Goal: Task Accomplishment & Management: Manage account settings

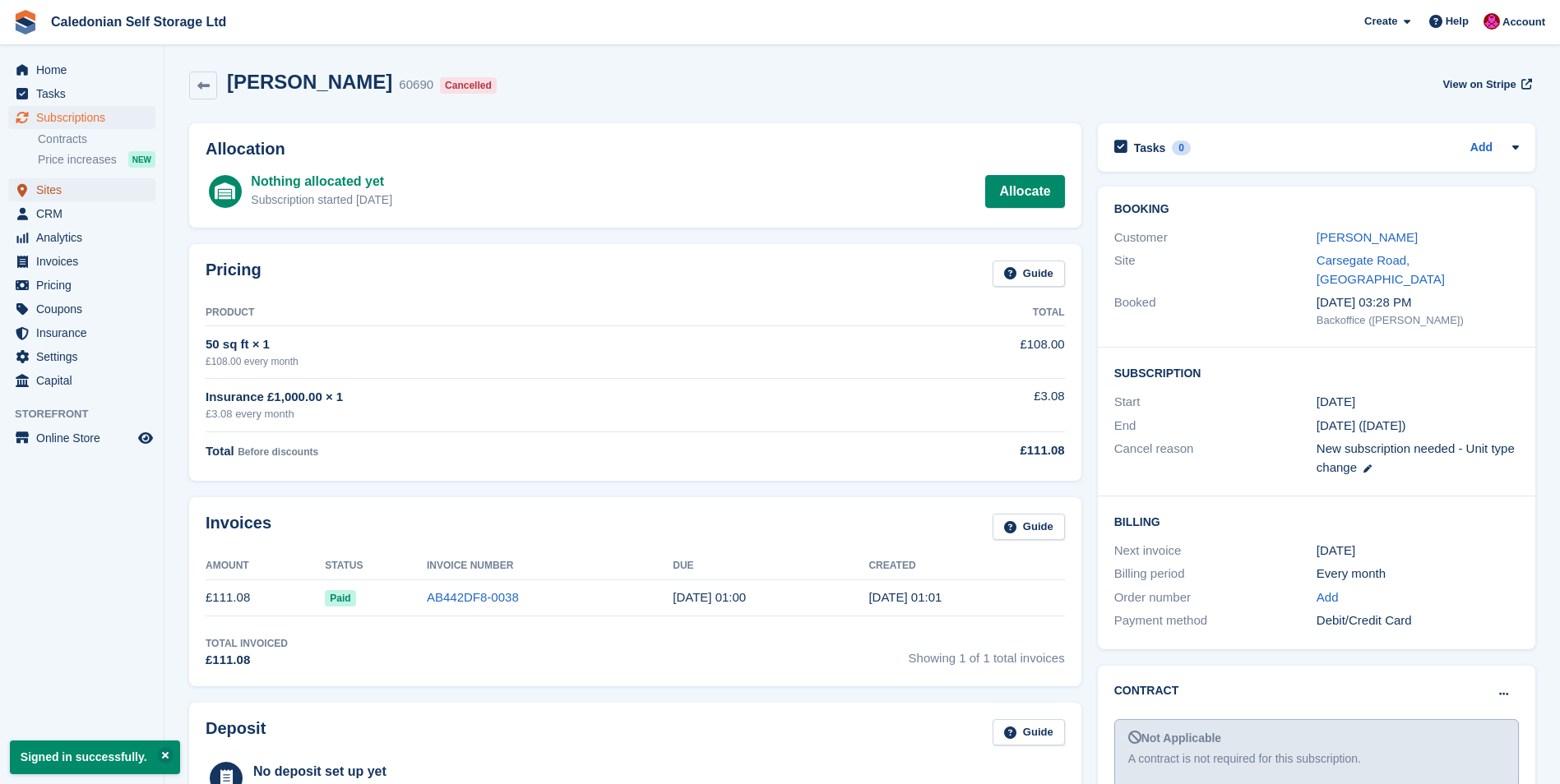
click at [56, 191] on span "Sites" at bounding box center [85, 190] width 99 height 23
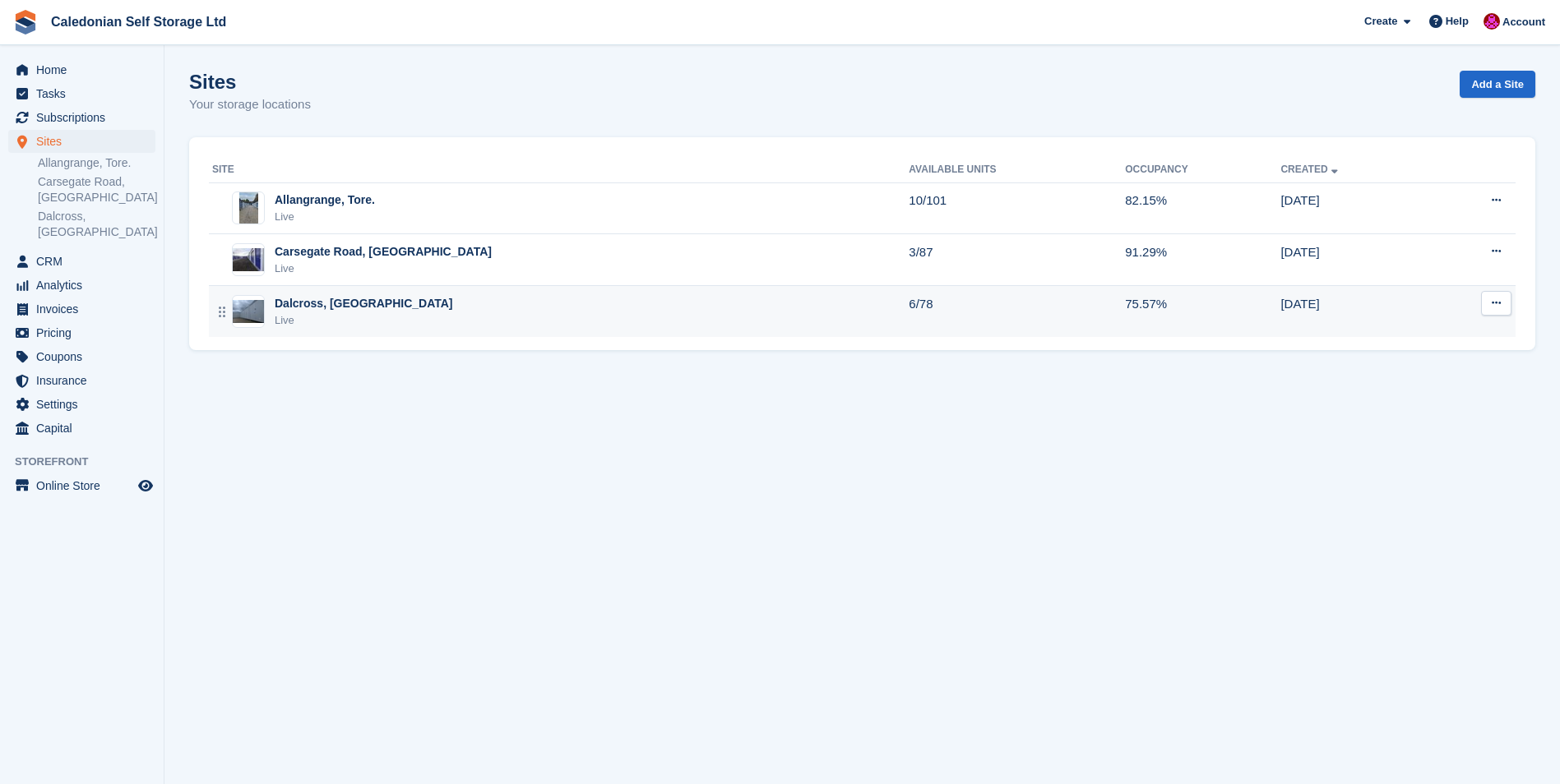
click at [306, 306] on div "Dalcross, [GEOGRAPHIC_DATA]" at bounding box center [364, 304] width 179 height 17
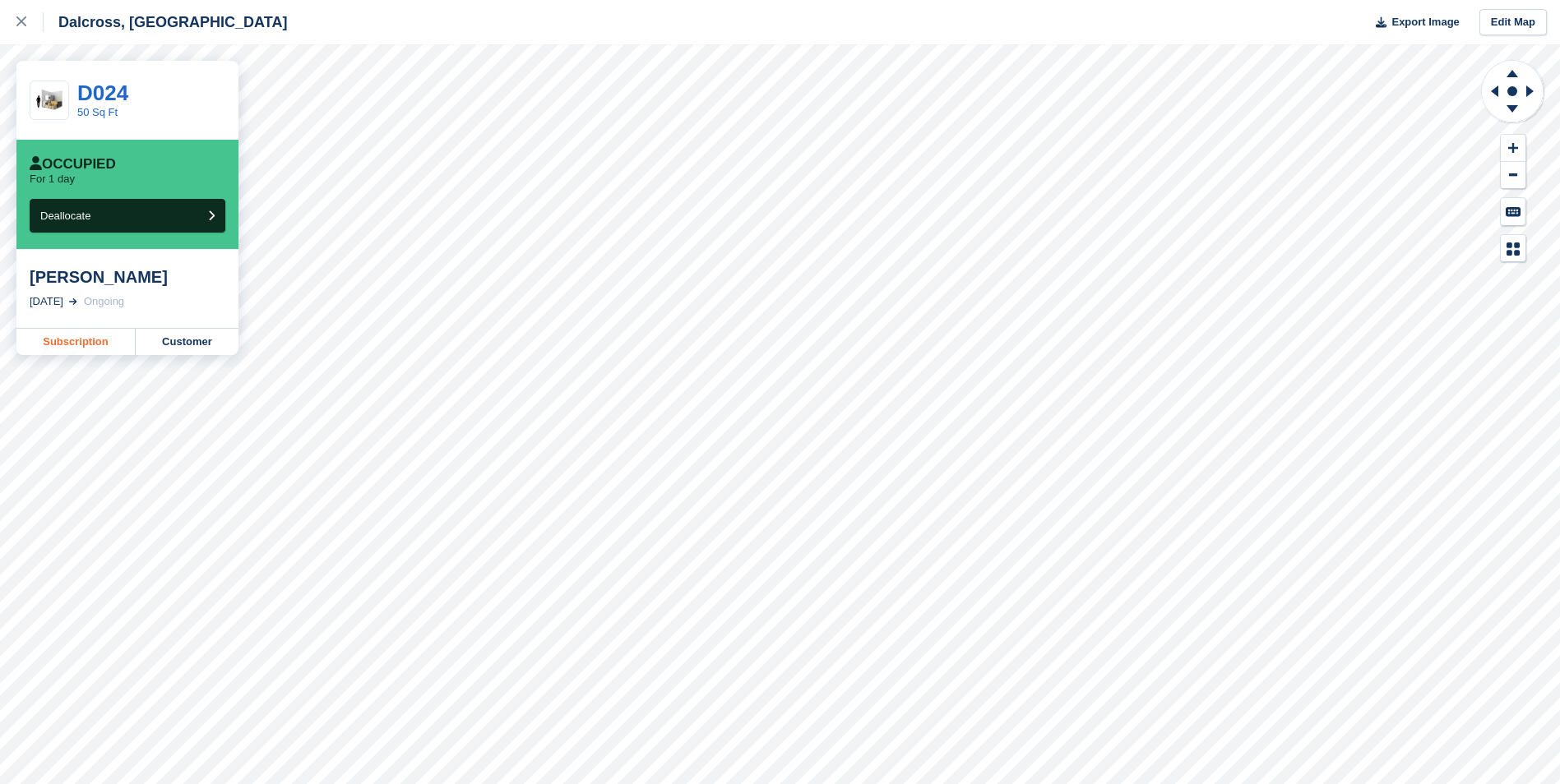
click at [83, 346] on link "Subscription" at bounding box center [75, 341] width 119 height 26
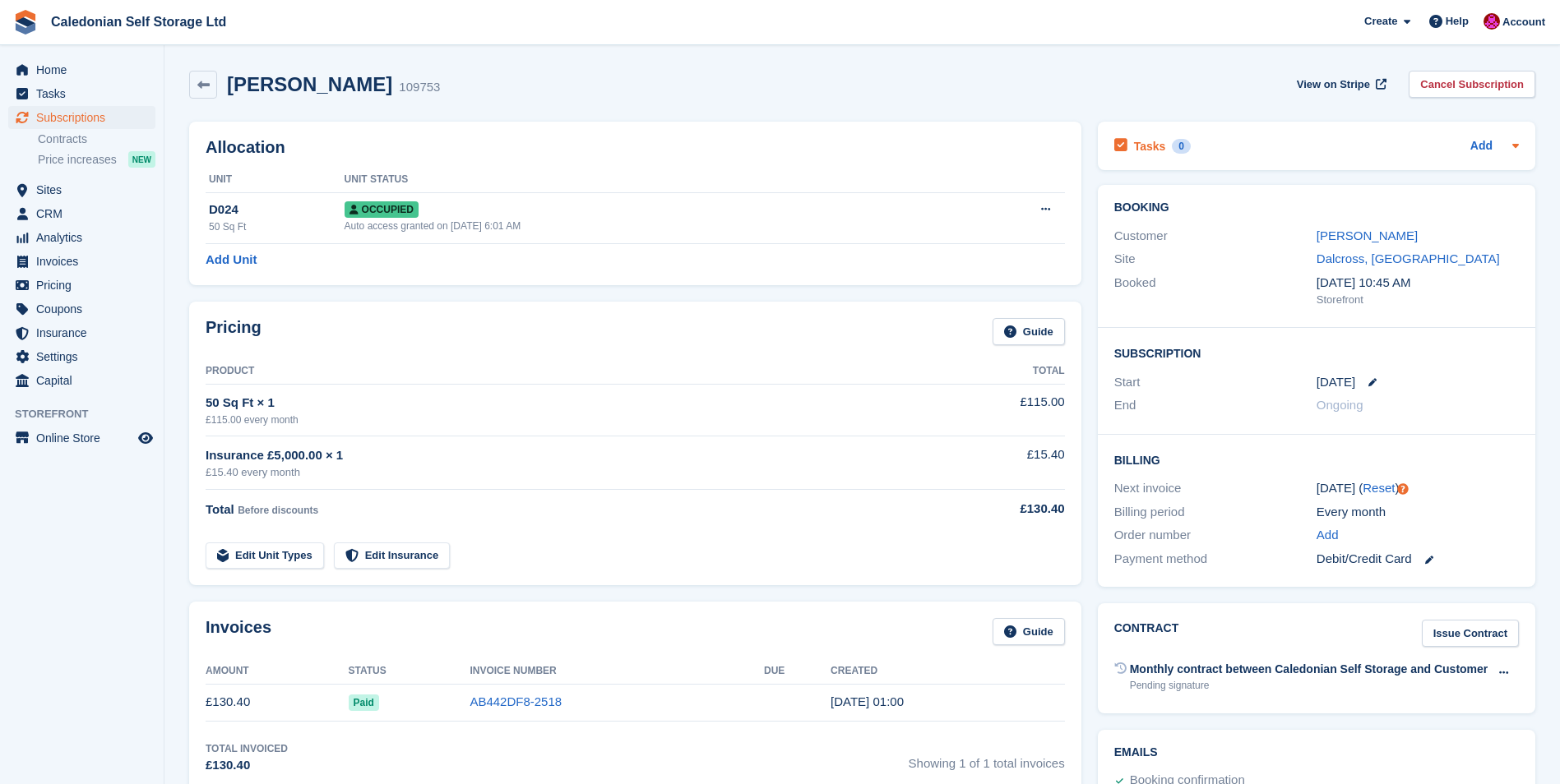
click at [1248, 143] on div "Tasks 0 Add" at bounding box center [1317, 145] width 404 height 22
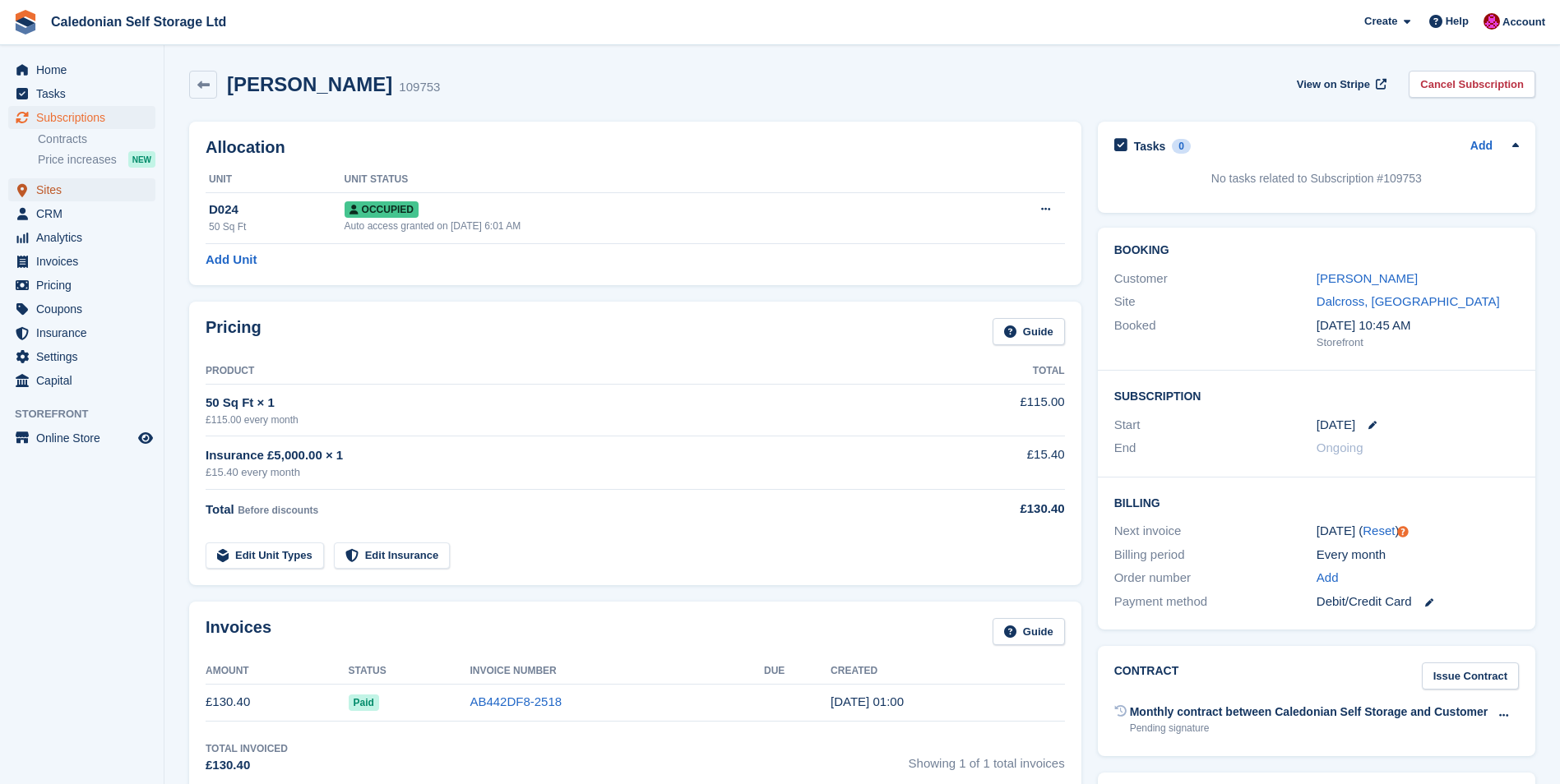
click at [48, 189] on span "Sites" at bounding box center [85, 190] width 99 height 23
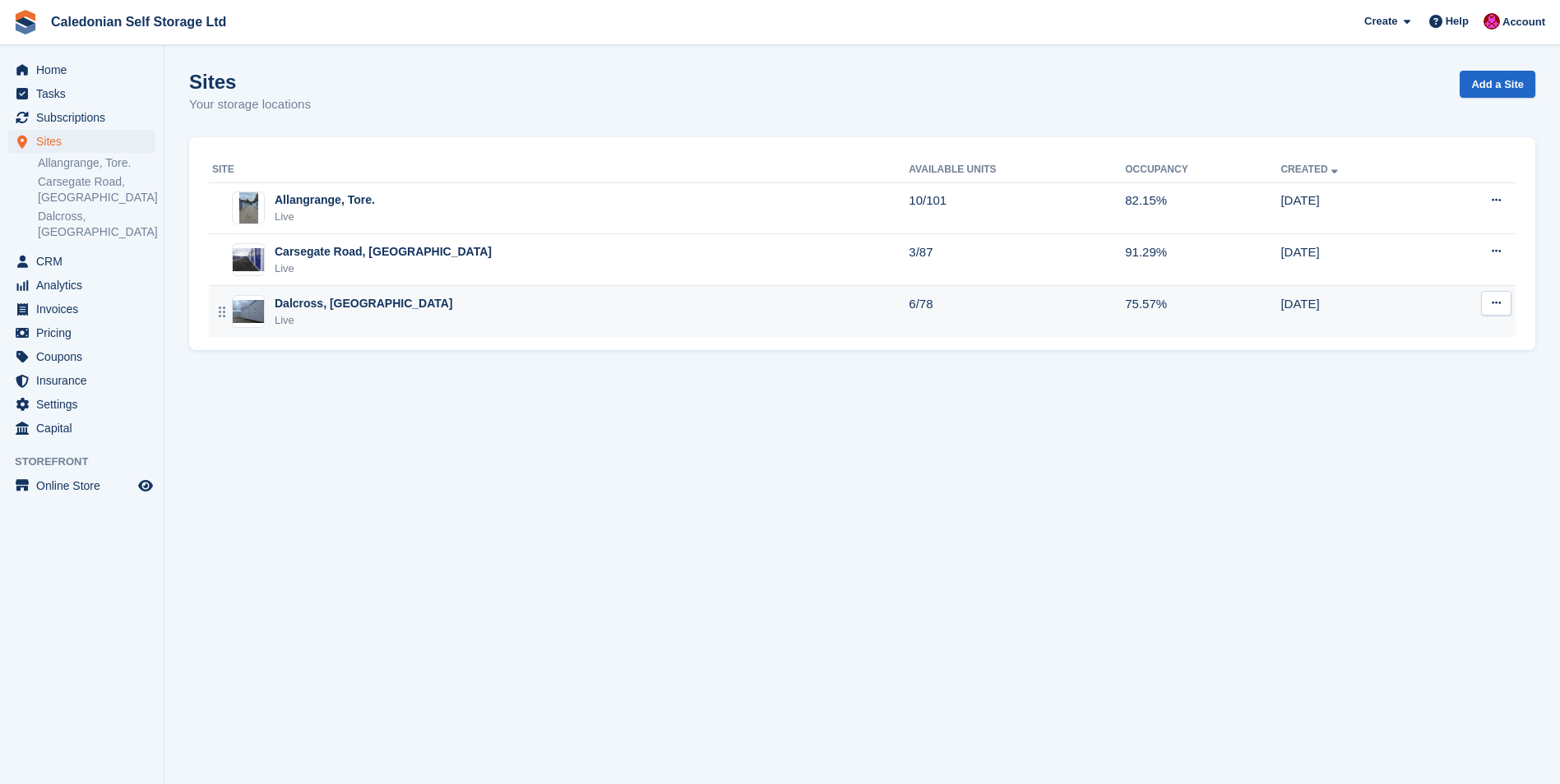
click at [250, 303] on img at bounding box center [248, 312] width 31 height 24
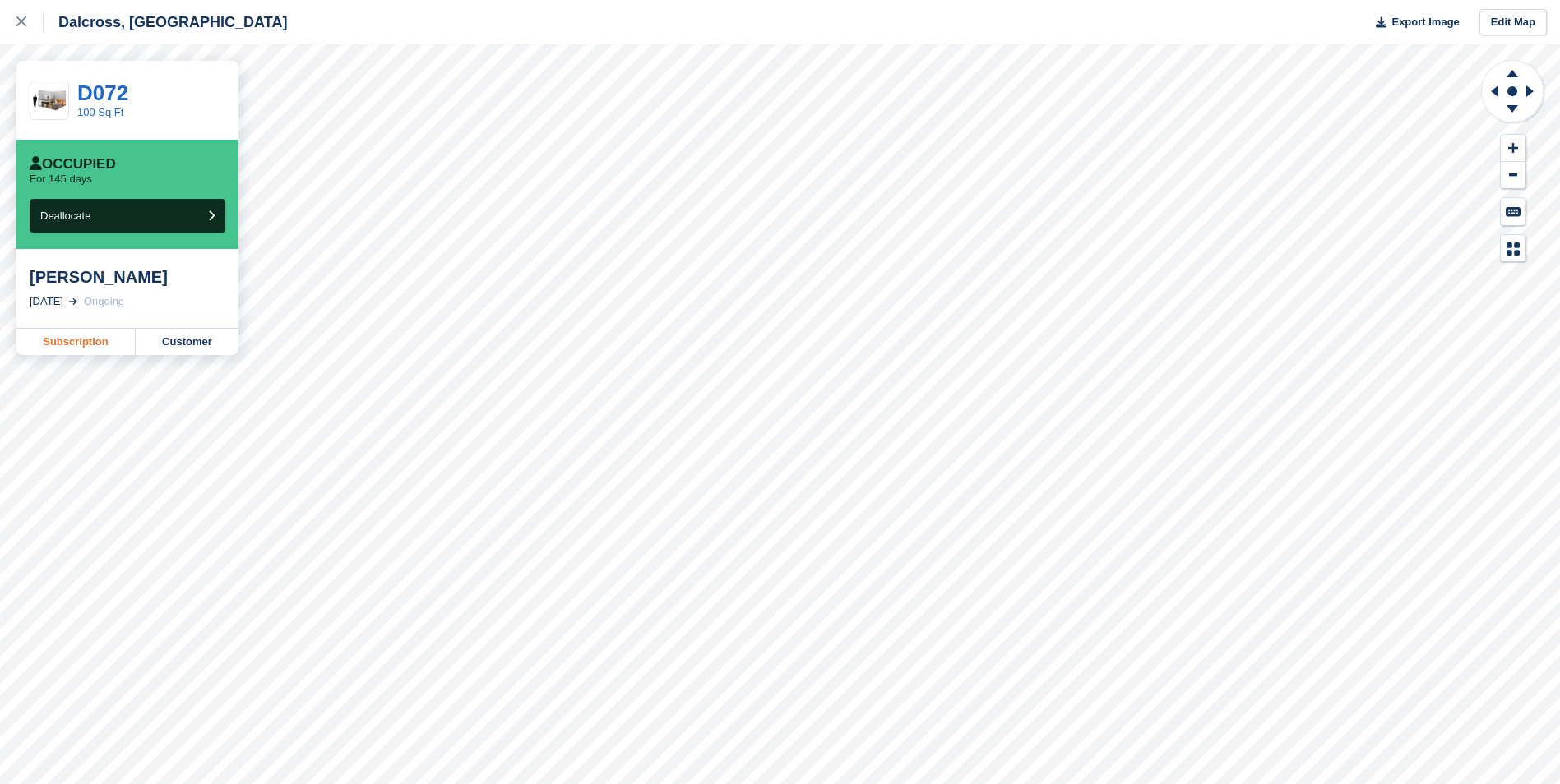
click at [75, 340] on link "Subscription" at bounding box center [75, 341] width 119 height 26
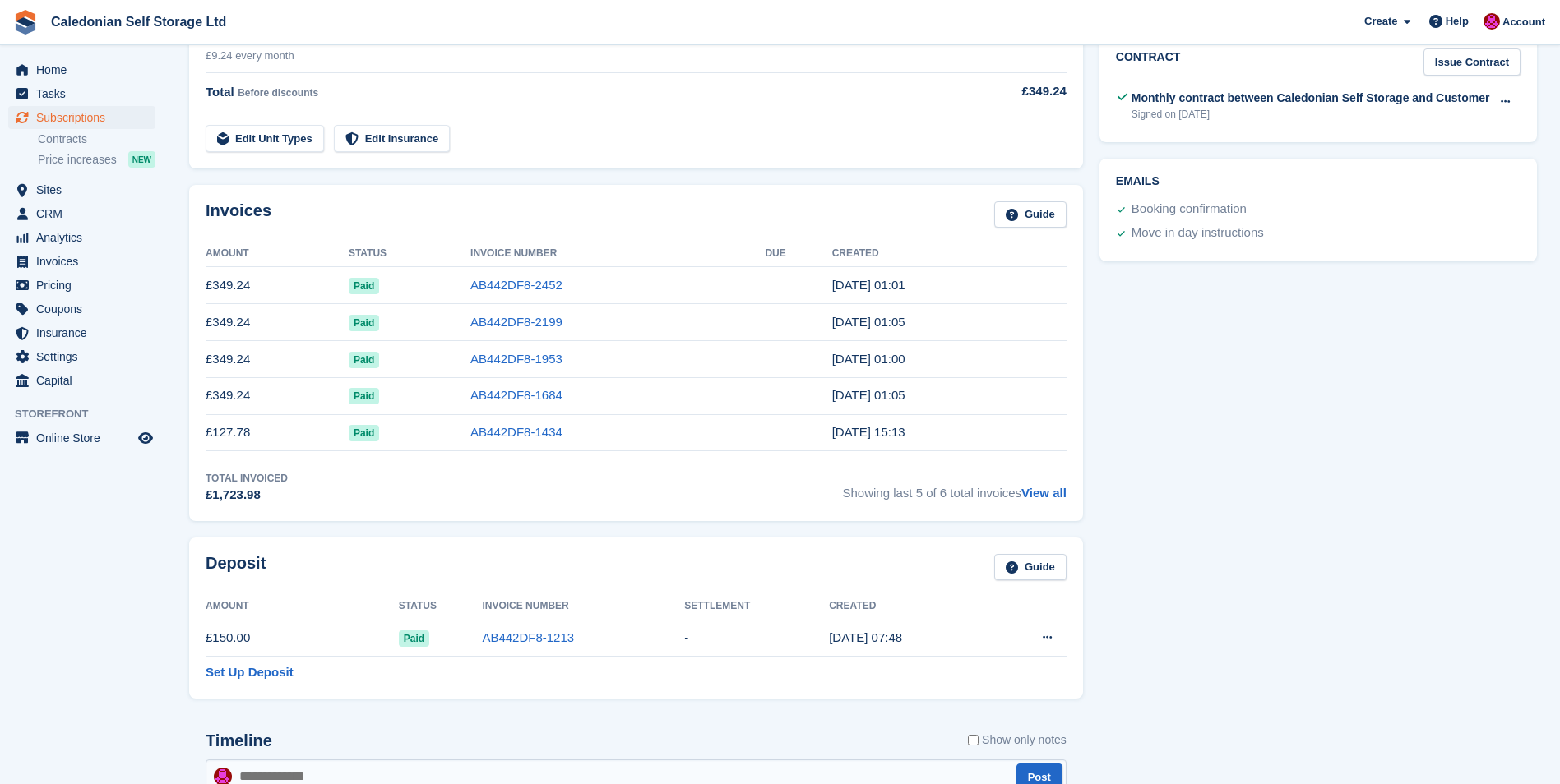
scroll to position [576, 0]
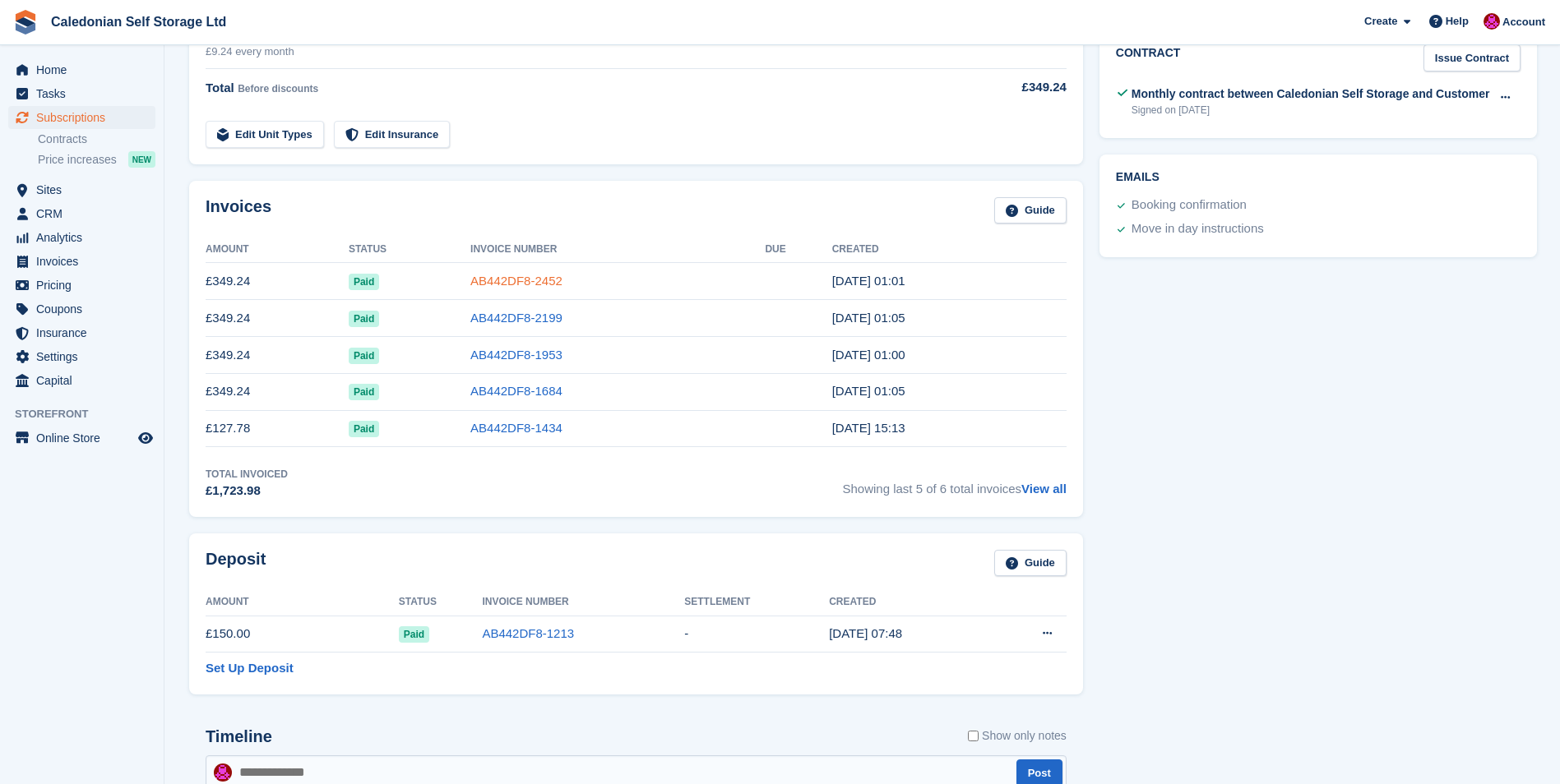
click at [508, 284] on link "AB442DF8-2452" at bounding box center [516, 281] width 93 height 14
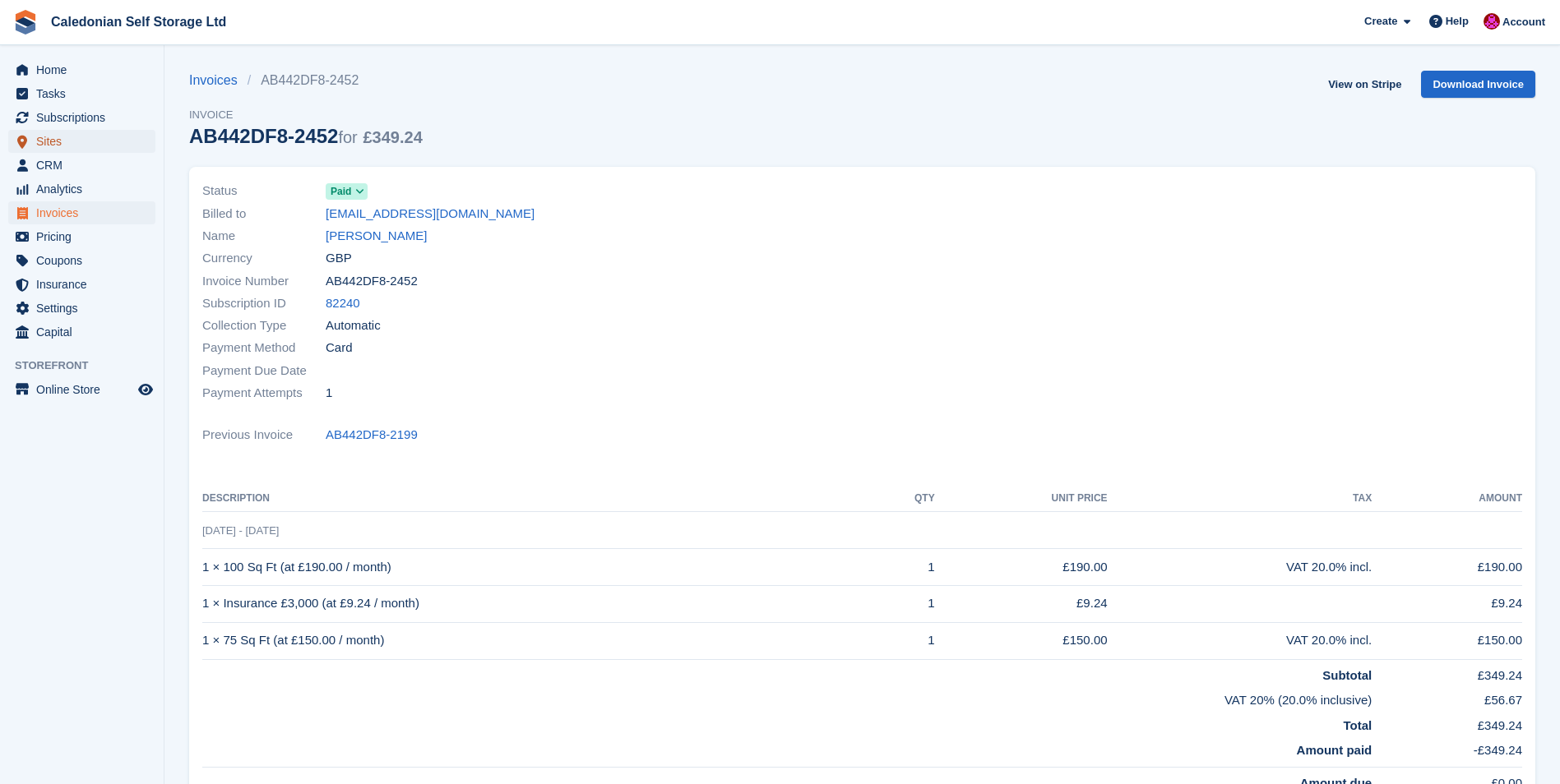
click at [42, 132] on span "Sites" at bounding box center [85, 142] width 99 height 23
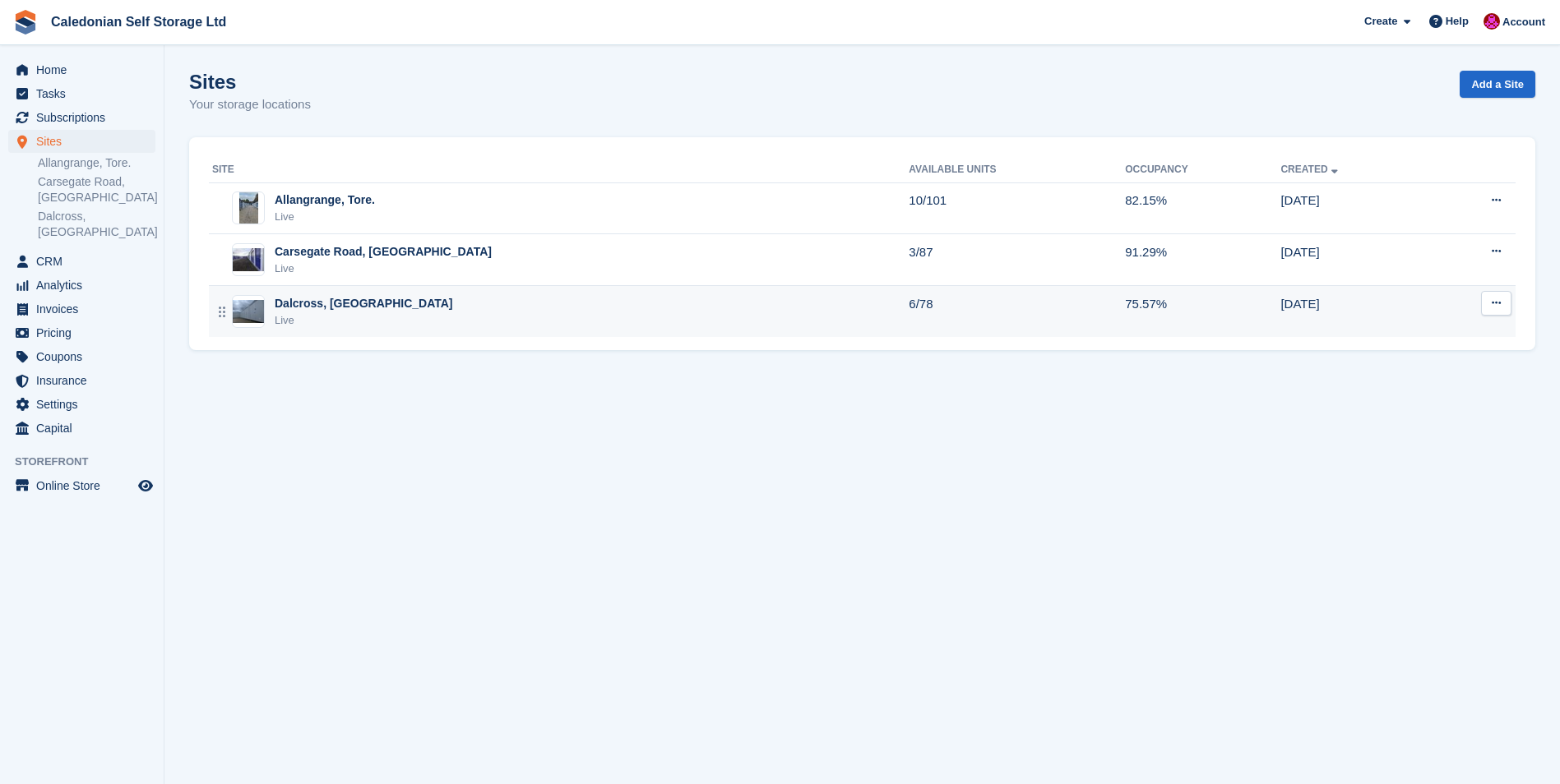
click at [297, 296] on td "Dalcross, Inverness Live" at bounding box center [559, 312] width 700 height 51
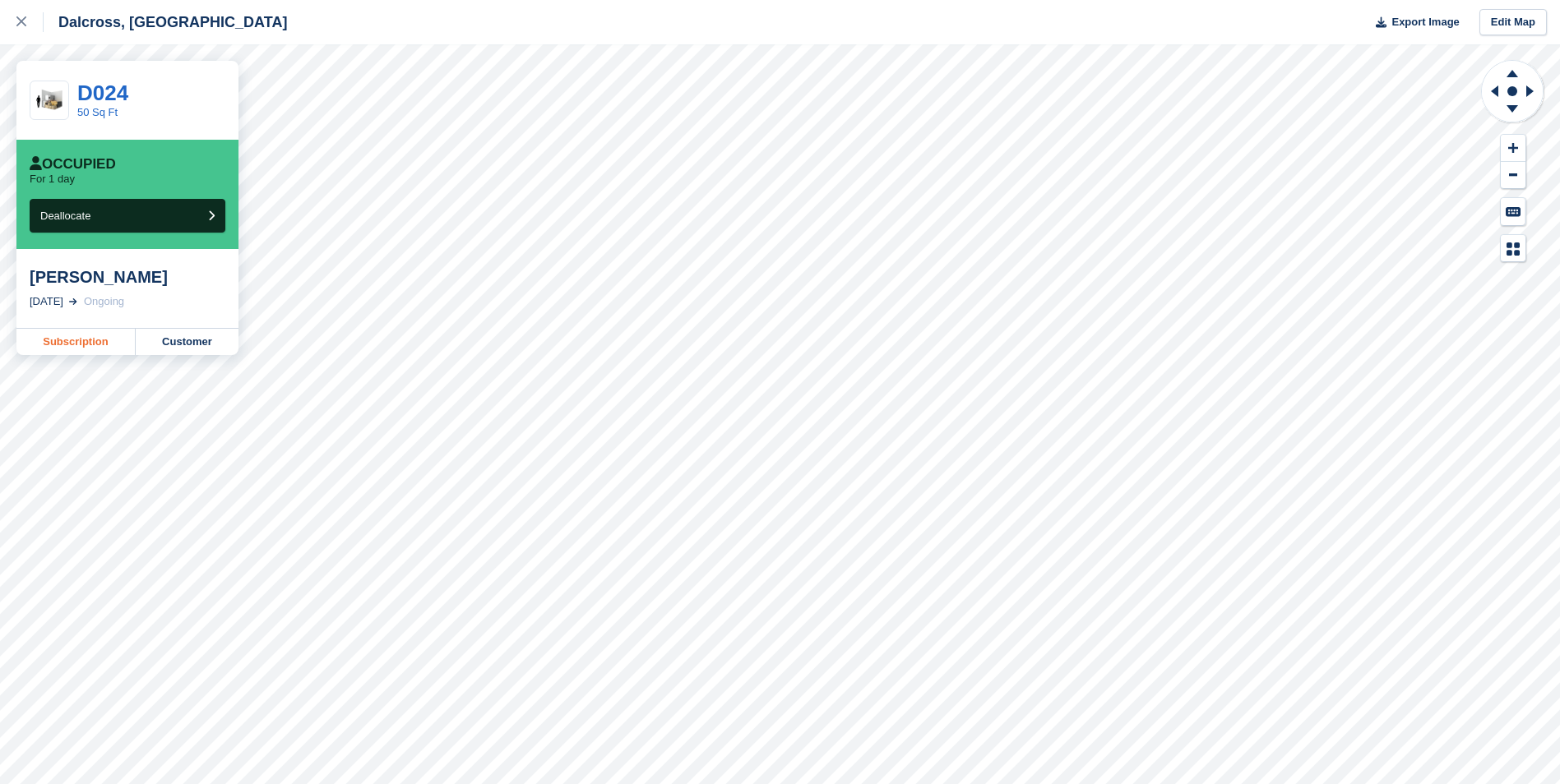
click at [83, 336] on link "Subscription" at bounding box center [75, 341] width 119 height 26
click at [14, 21] on link at bounding box center [22, 22] width 44 height 44
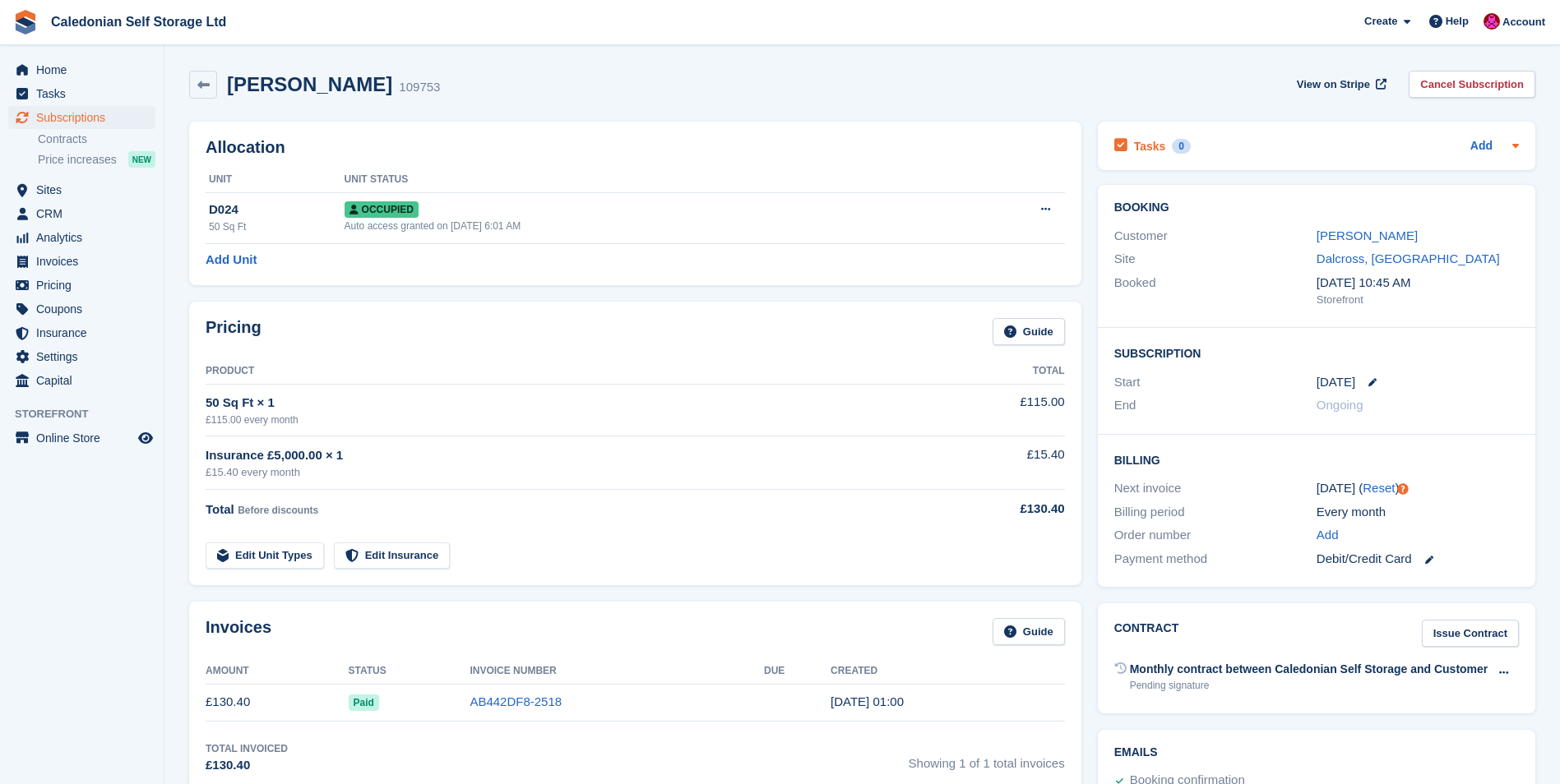
click at [1232, 148] on div "Tasks 0 Add" at bounding box center [1317, 145] width 404 height 22
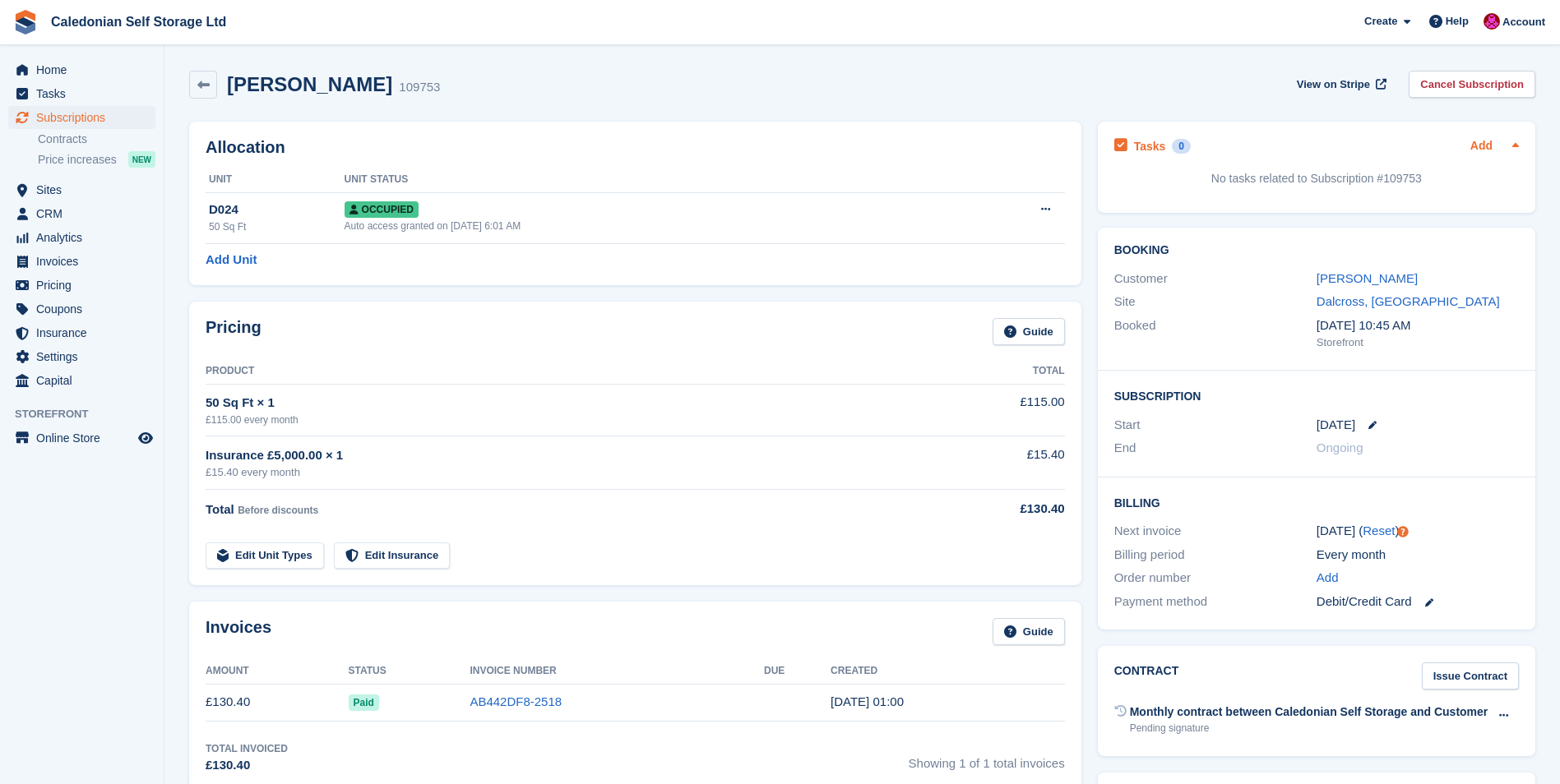
click at [1485, 145] on link "Add" at bounding box center [1481, 146] width 22 height 19
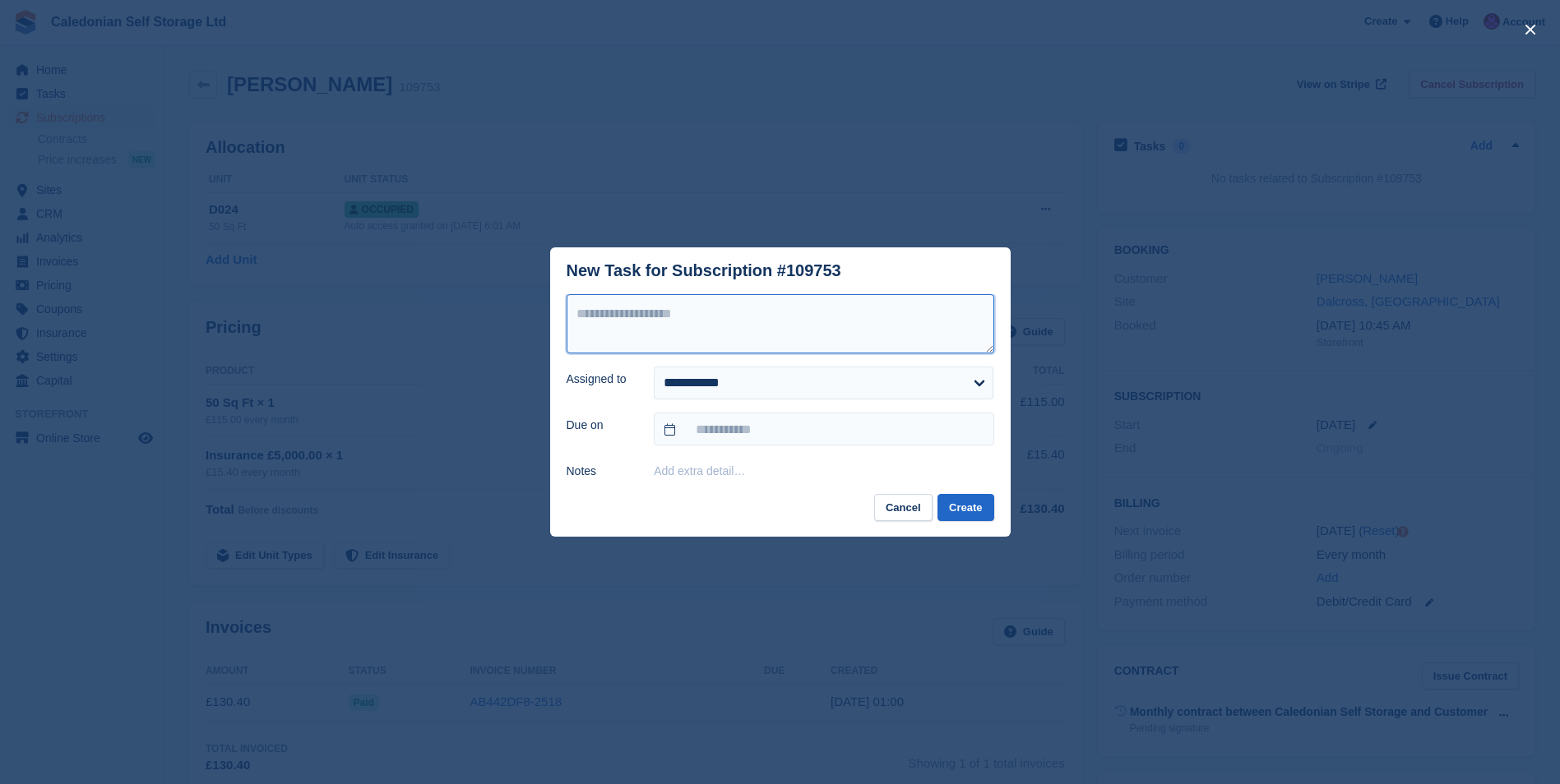
click at [597, 308] on textarea at bounding box center [780, 324] width 427 height 59
type textarea "**********"
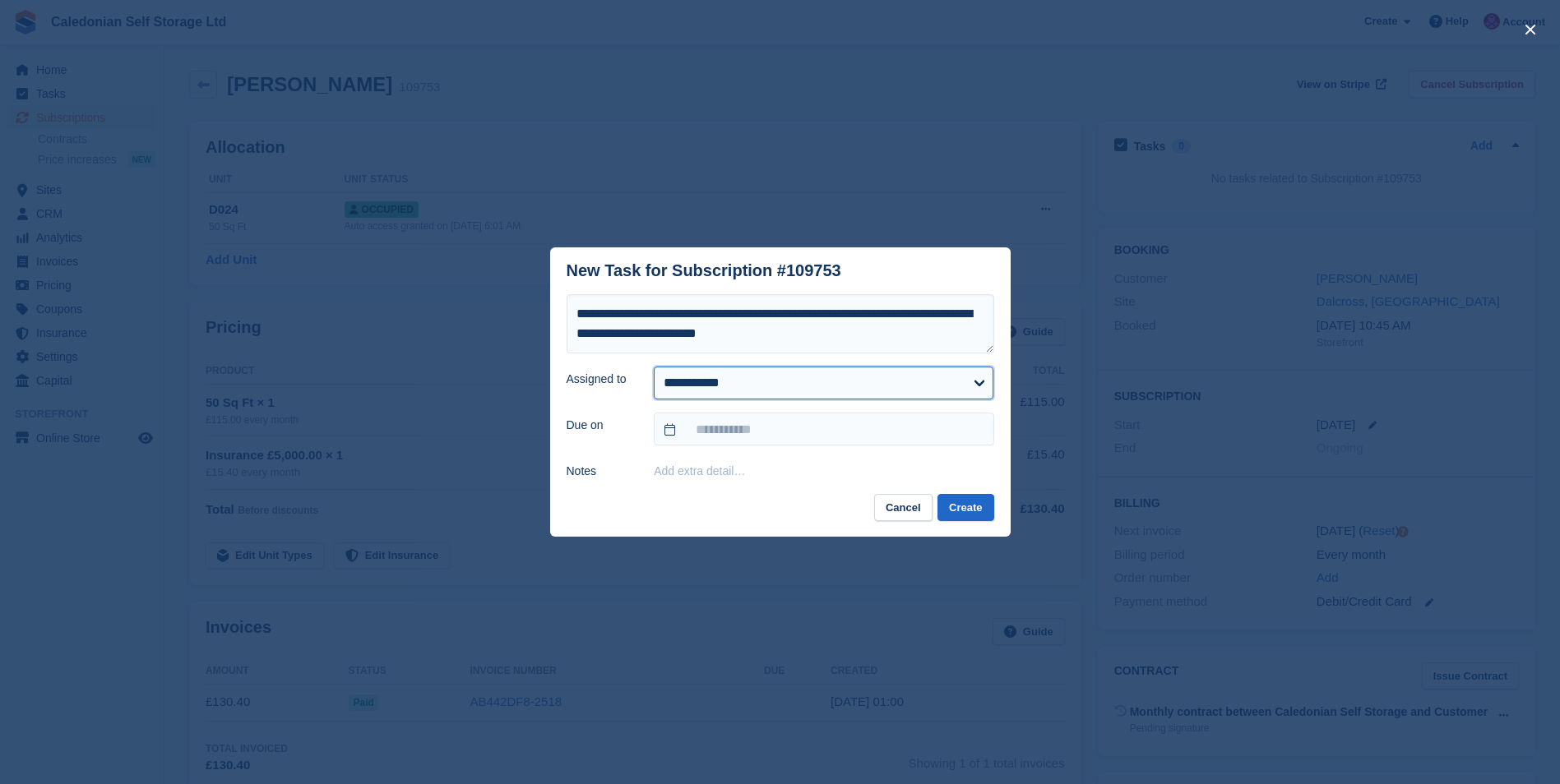
click at [978, 382] on select "**********" at bounding box center [824, 383] width 339 height 33
select select "****"
click at [654, 366] on select "**********" at bounding box center [824, 383] width 339 height 33
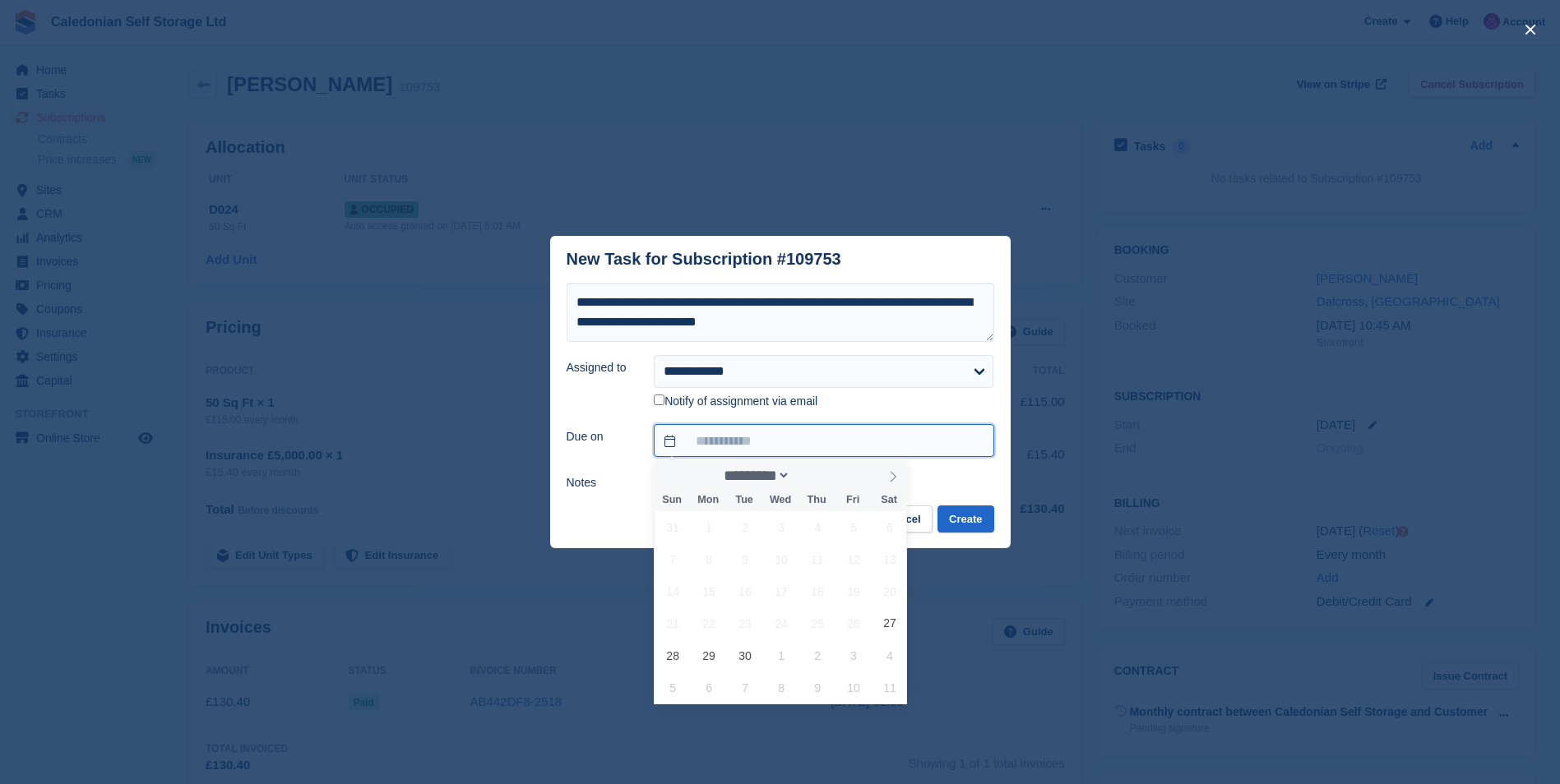
click at [974, 443] on input "text" at bounding box center [824, 440] width 339 height 33
click at [671, 656] on span "28" at bounding box center [674, 656] width 32 height 32
type input "**********"
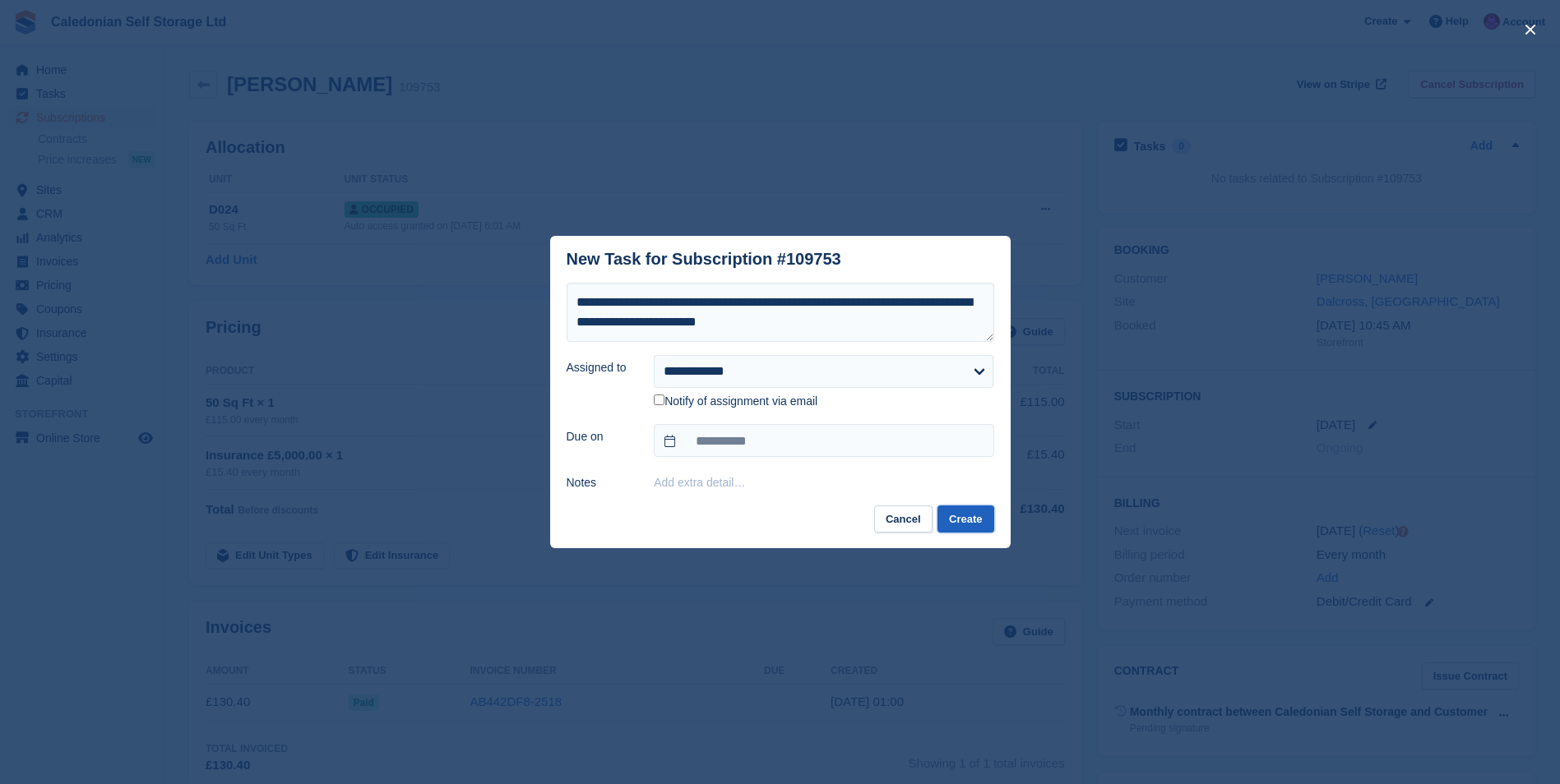
click at [973, 511] on button "Create" at bounding box center [965, 519] width 56 height 27
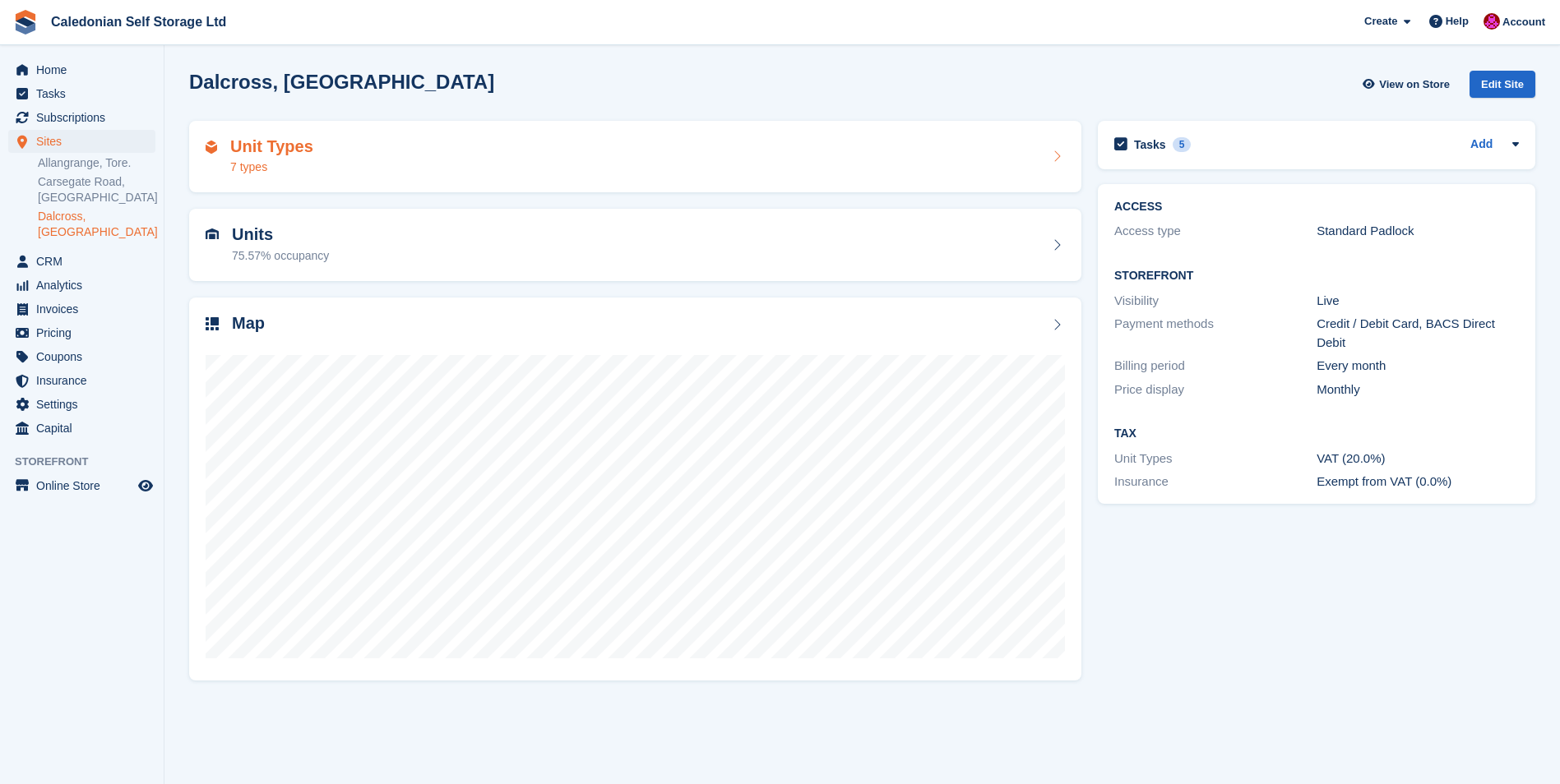
click at [261, 151] on h2 "Unit Types" at bounding box center [271, 146] width 83 height 19
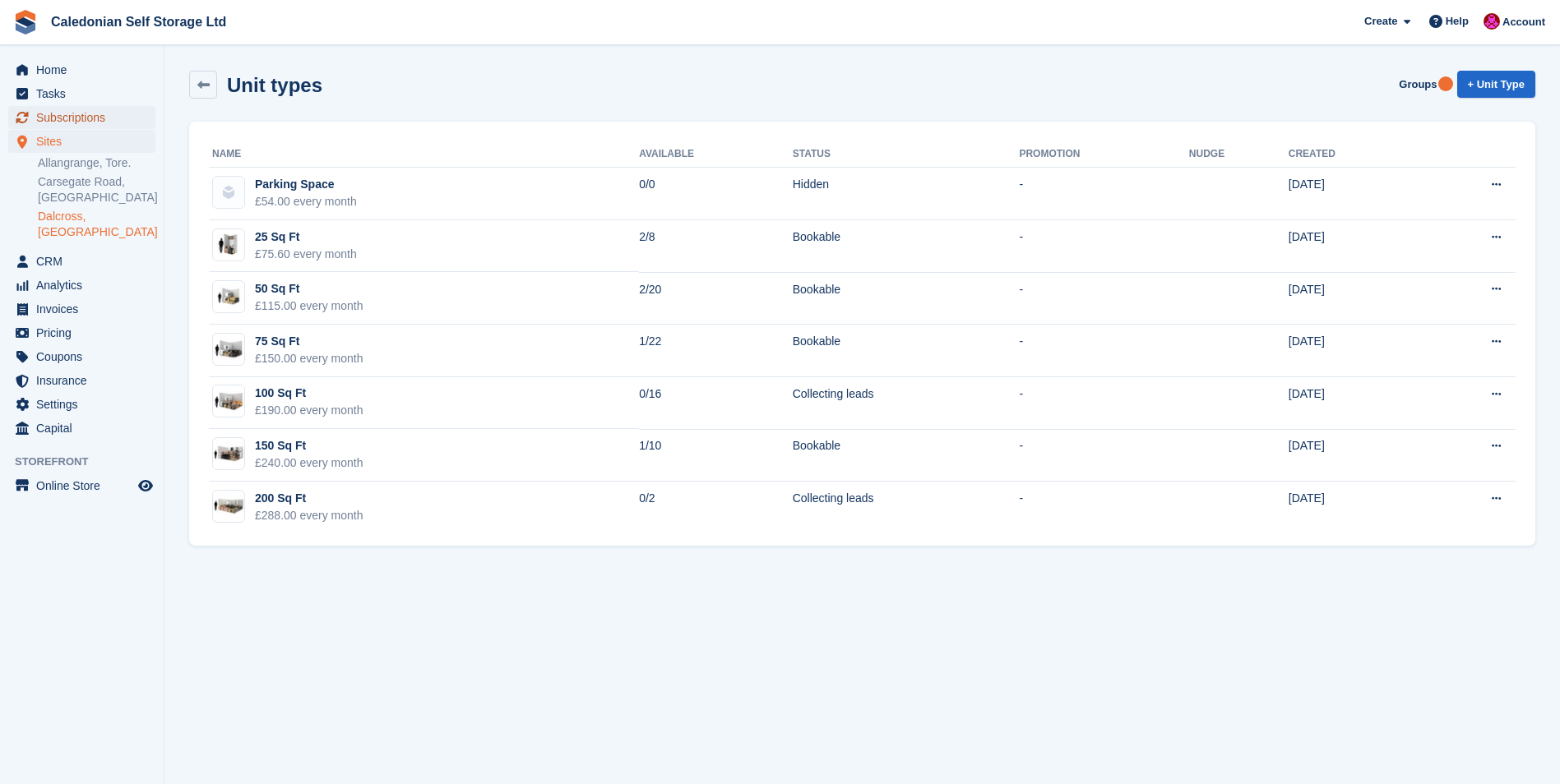
click at [58, 116] on span "Subscriptions" at bounding box center [85, 118] width 99 height 23
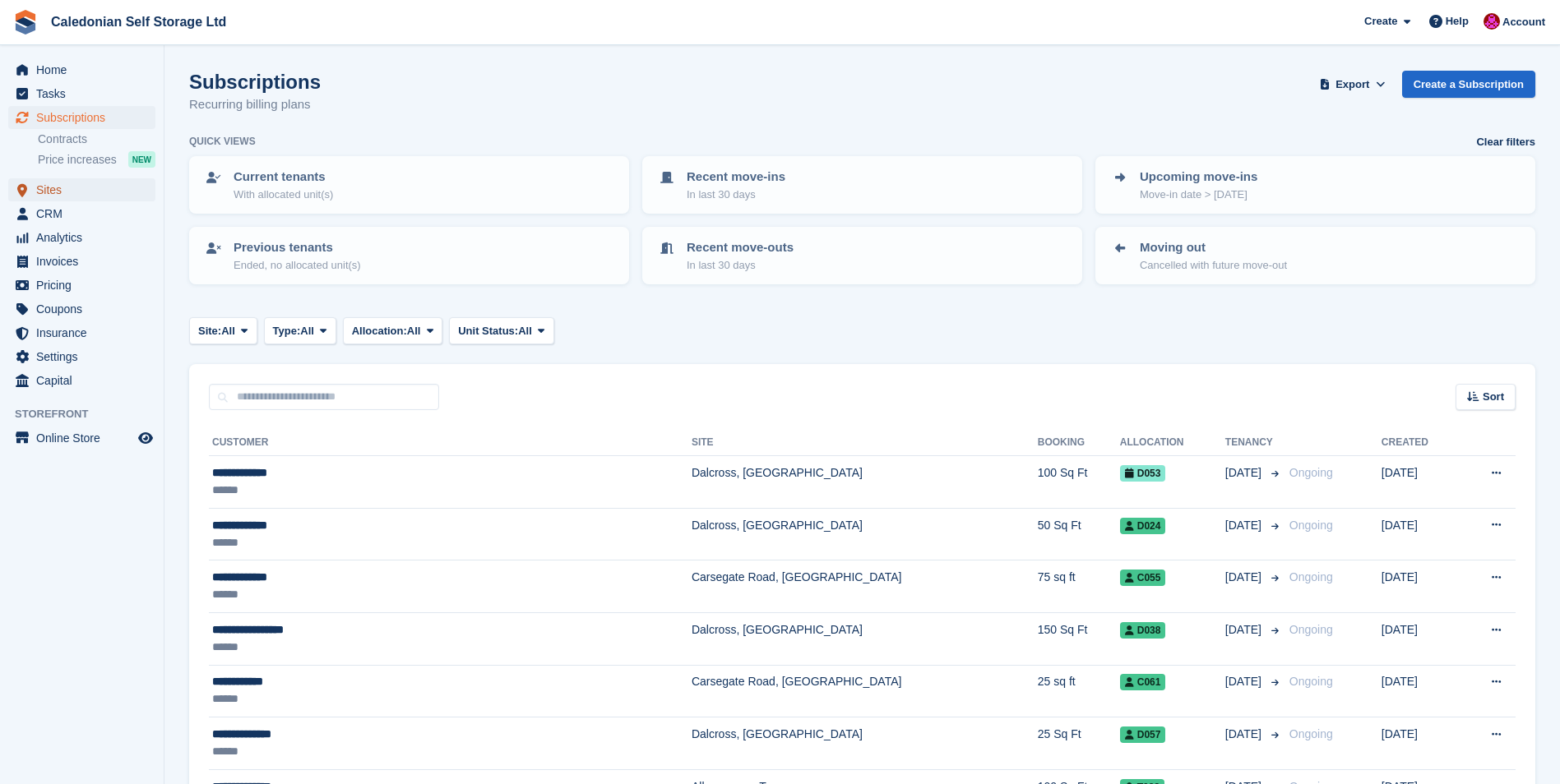
click at [58, 192] on span "Sites" at bounding box center [85, 190] width 99 height 23
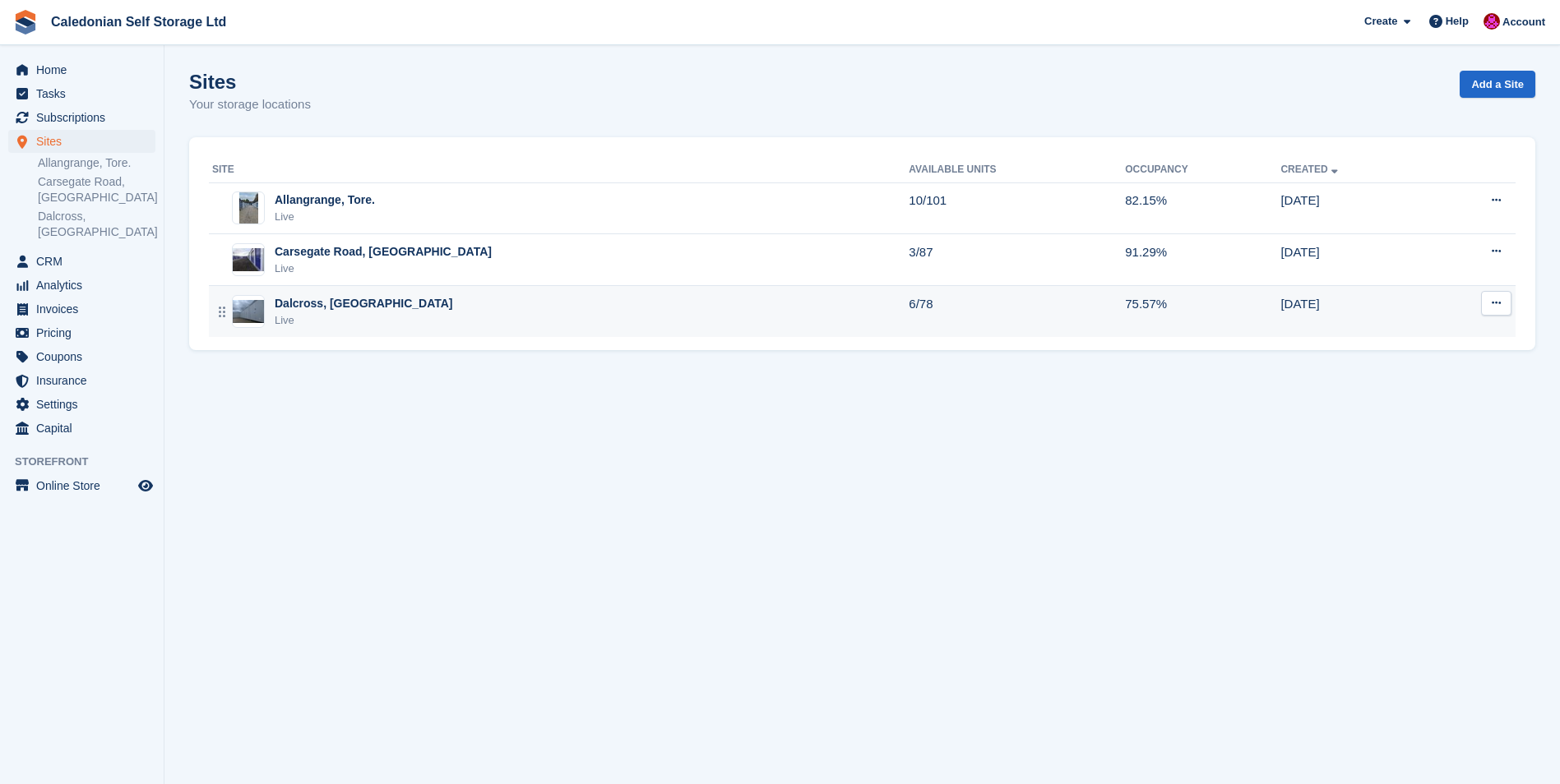
click at [317, 304] on div "Dalcross, [GEOGRAPHIC_DATA]" at bounding box center [364, 304] width 179 height 17
